Goal: Transaction & Acquisition: Purchase product/service

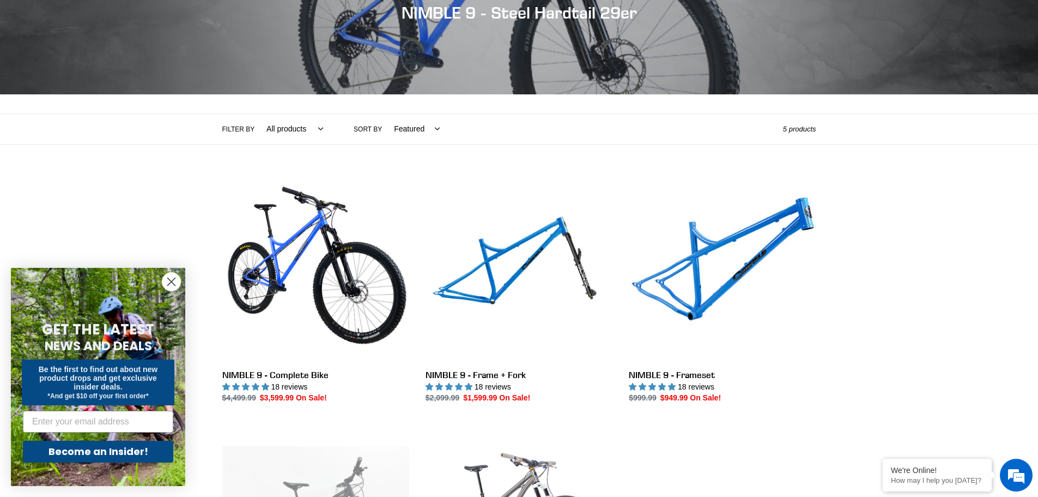
scroll to position [164, 0]
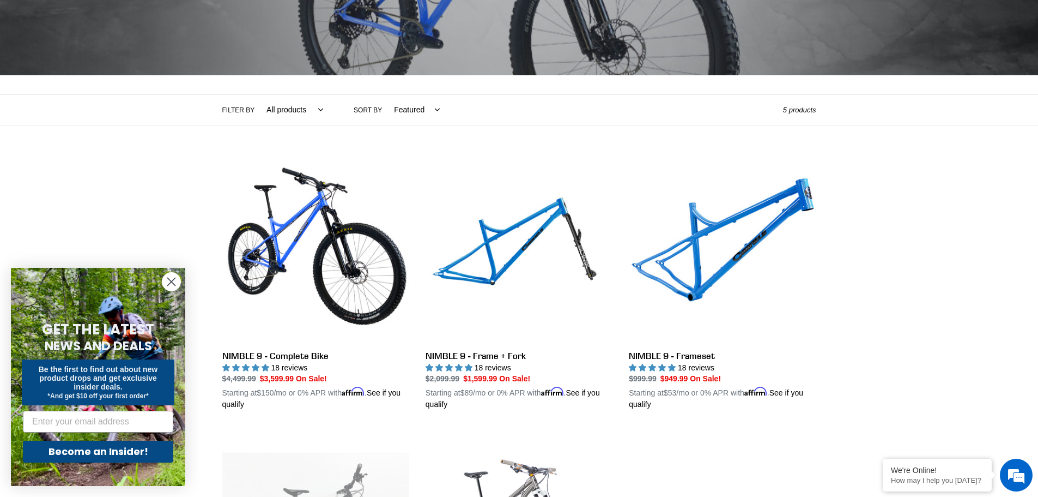
click at [175, 283] on circle "Close dialog" at bounding box center [171, 282] width 18 height 18
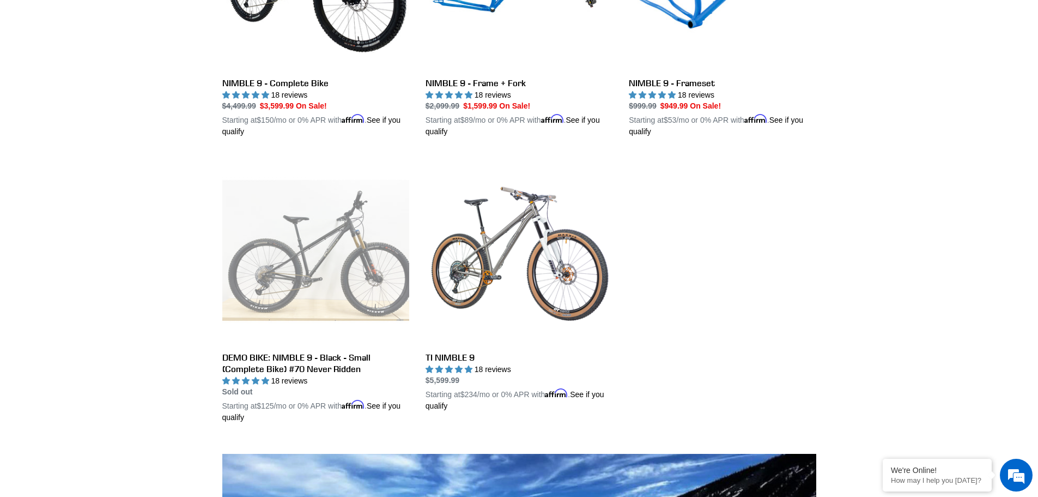
scroll to position [273, 0]
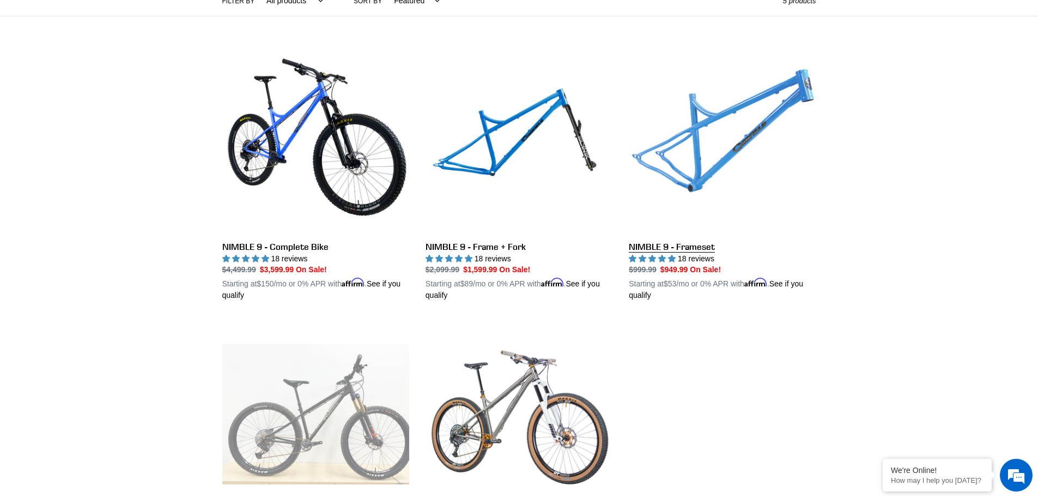
click at [707, 179] on link "NIMBLE 9 - Frameset" at bounding box center [722, 173] width 187 height 255
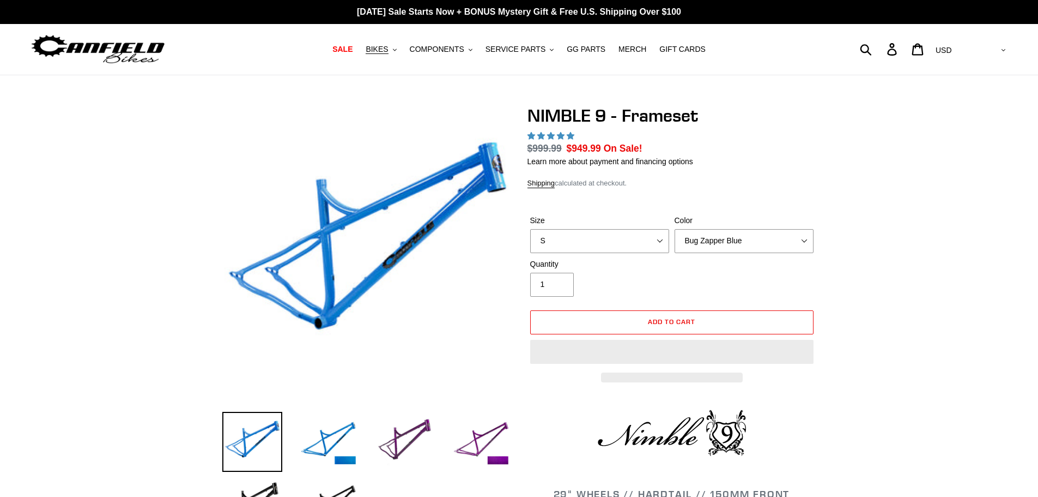
select select "highest-rating"
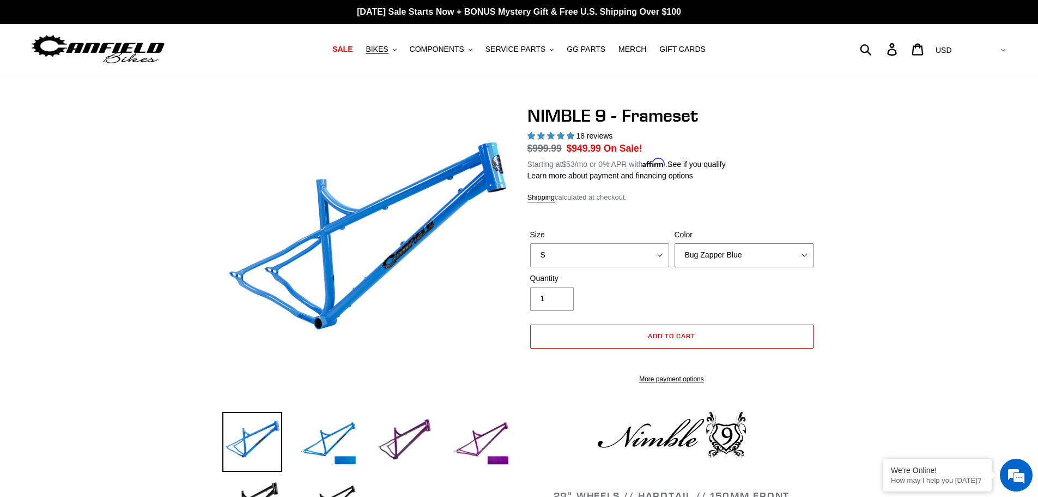
click at [700, 244] on select "Bug Zapper Blue Purple Haze -Sold Out Galaxy Black" at bounding box center [744, 255] width 139 height 24
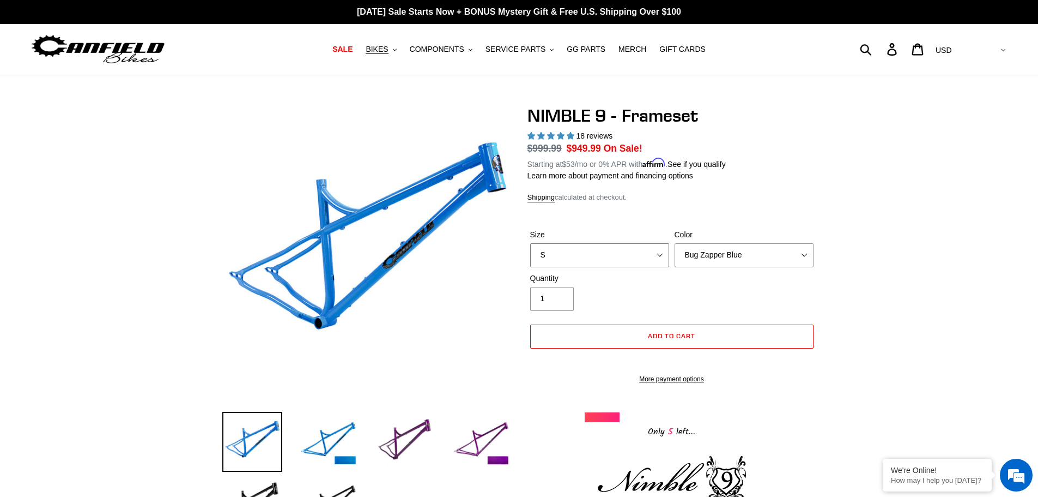
click at [651, 251] on select "S M L XL" at bounding box center [599, 255] width 139 height 24
select select "XL"
click at [530, 243] on select "S M L XL" at bounding box center [599, 255] width 139 height 24
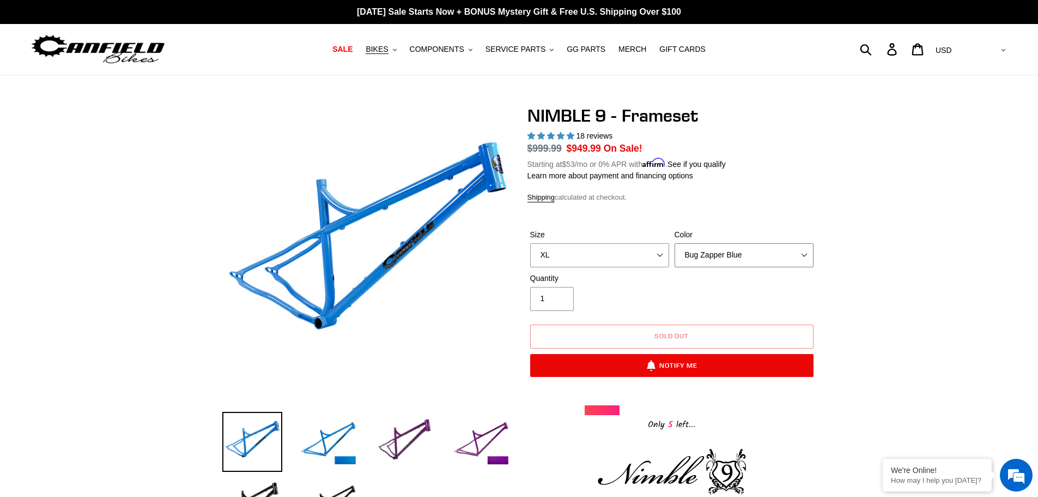
click at [697, 256] on select "Bug Zapper Blue Purple Haze -Sold Out Galaxy Black" at bounding box center [744, 255] width 139 height 24
click at [675, 243] on select "Bug Zapper Blue Purple Haze -Sold Out Galaxy Black" at bounding box center [744, 255] width 139 height 24
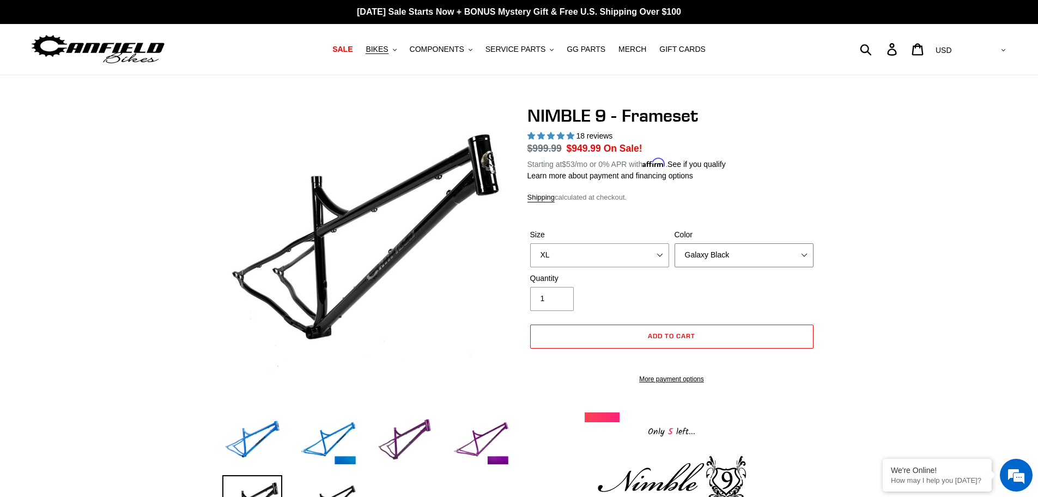
click at [709, 257] on select "Bug Zapper Blue Purple Haze -Sold Out Galaxy Black" at bounding box center [744, 255] width 139 height 24
click at [675, 243] on select "Bug Zapper Blue Purple Haze -Sold Out Galaxy Black" at bounding box center [744, 255] width 139 height 24
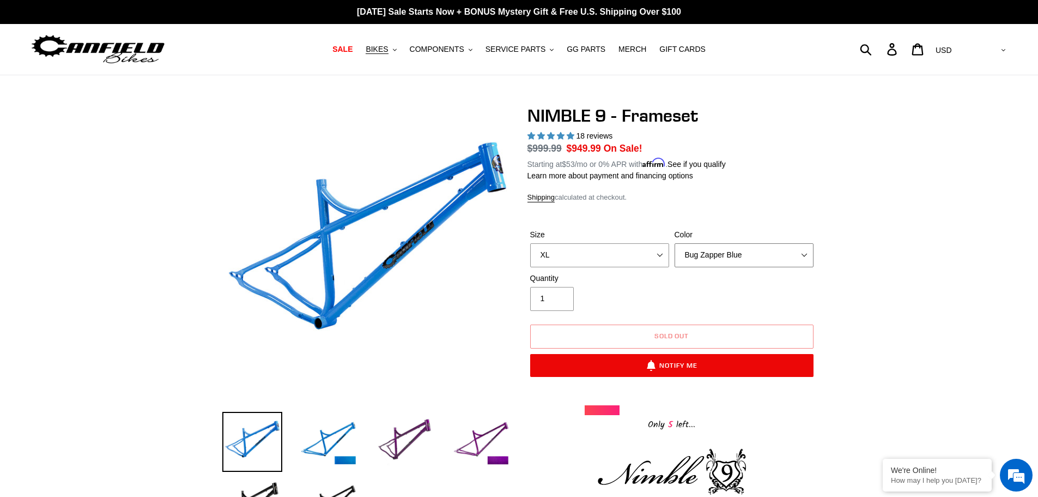
click at [711, 256] on select "Bug Zapper Blue Purple Haze -Sold Out Galaxy Black" at bounding box center [744, 255] width 139 height 24
click at [675, 243] on select "Bug Zapper Blue Purple Haze -Sold Out Galaxy Black" at bounding box center [744, 255] width 139 height 24
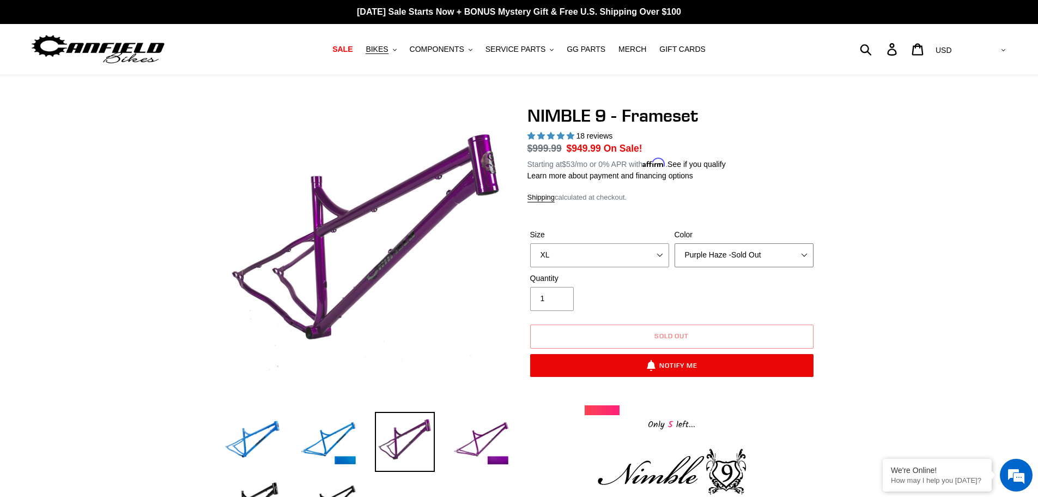
click at [713, 261] on select "Bug Zapper Blue Purple Haze -Sold Out Galaxy Black" at bounding box center [744, 255] width 139 height 24
select select "Galaxy Black"
click at [675, 243] on select "Bug Zapper Blue Purple Haze -Sold Out Galaxy Black" at bounding box center [744, 255] width 139 height 24
